Goal: Find specific page/section: Find specific page/section

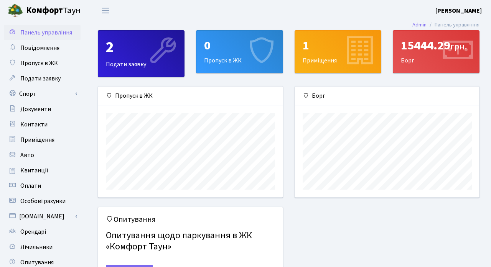
scroll to position [111, 184]
click at [32, 171] on span "Квитанції" at bounding box center [34, 170] width 28 height 8
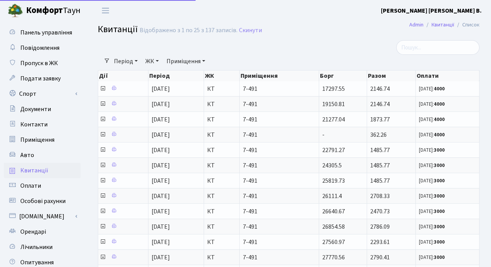
select select "25"
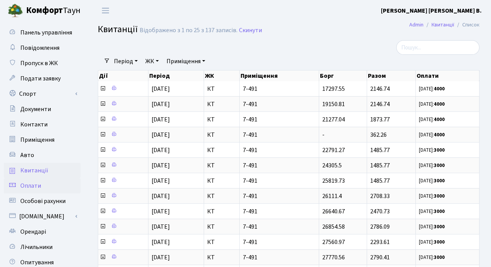
click at [33, 187] on span "Оплати" at bounding box center [30, 186] width 21 height 8
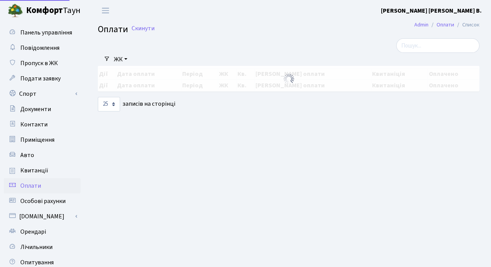
select select "25"
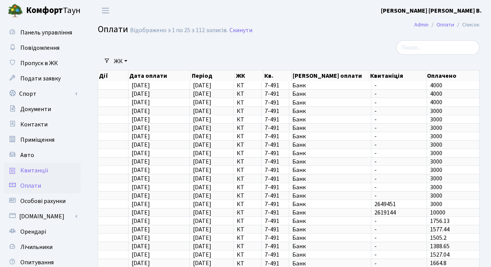
click at [37, 168] on span "Квитанції" at bounding box center [34, 170] width 28 height 8
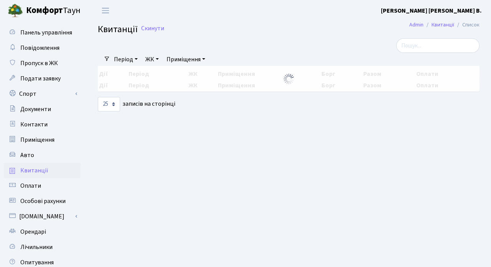
select select "25"
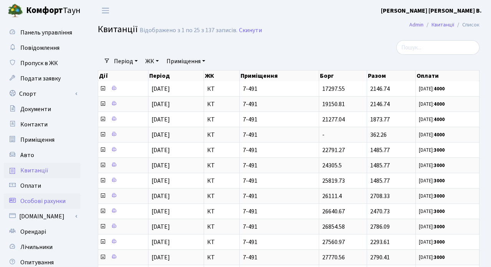
click at [33, 198] on span "Особові рахунки" at bounding box center [42, 201] width 45 height 8
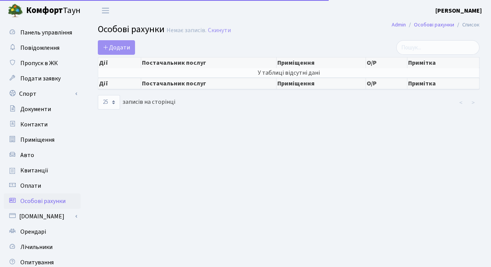
select select "25"
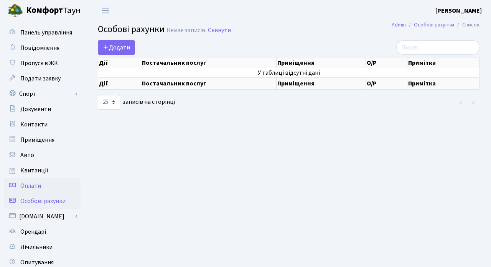
click at [33, 189] on span "Оплати" at bounding box center [30, 186] width 21 height 8
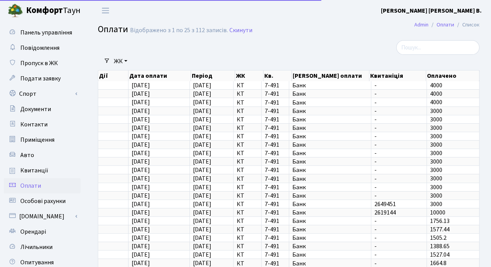
select select "25"
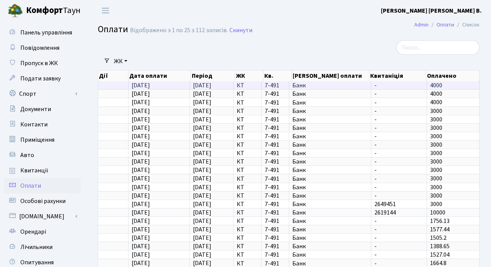
click at [202, 86] on span "15.08.2025" at bounding box center [202, 85] width 18 height 8
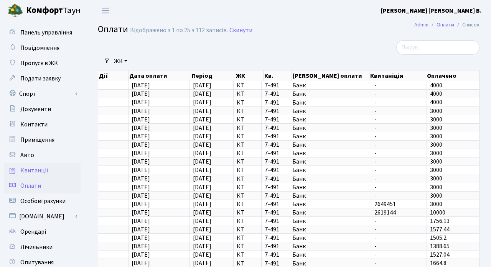
click at [46, 170] on link "Квитанції" at bounding box center [42, 170] width 77 height 15
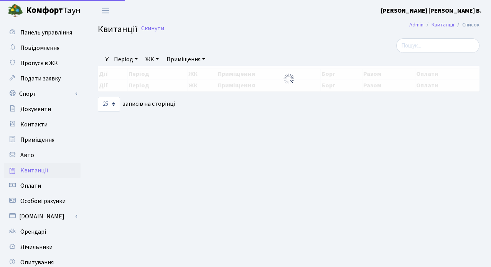
select select "25"
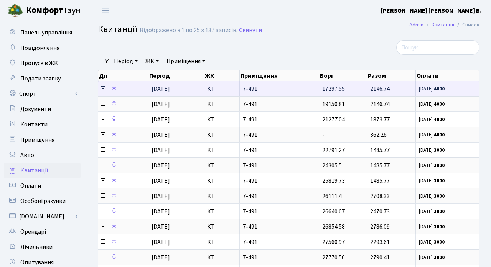
click at [164, 87] on span "[DATE]" at bounding box center [160, 89] width 18 height 8
click at [102, 89] on icon at bounding box center [103, 89] width 6 height 6
